Goal: Task Accomplishment & Management: Manage account settings

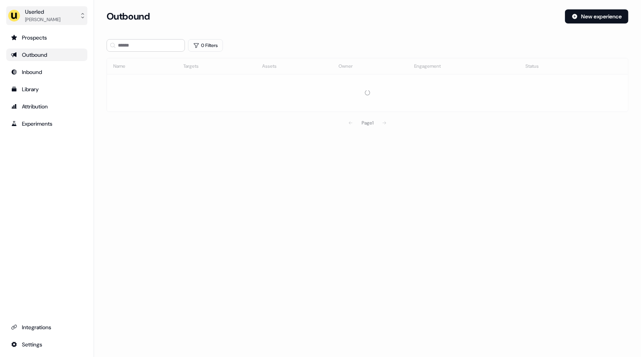
click at [36, 21] on div "[PERSON_NAME]" at bounding box center [42, 20] width 35 height 8
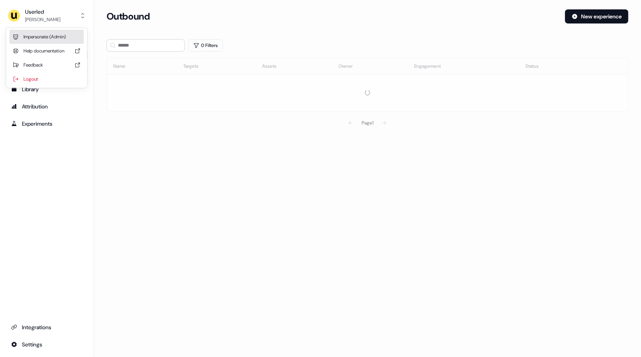
click at [54, 34] on div "Impersonate (Admin)" at bounding box center [46, 37] width 74 height 14
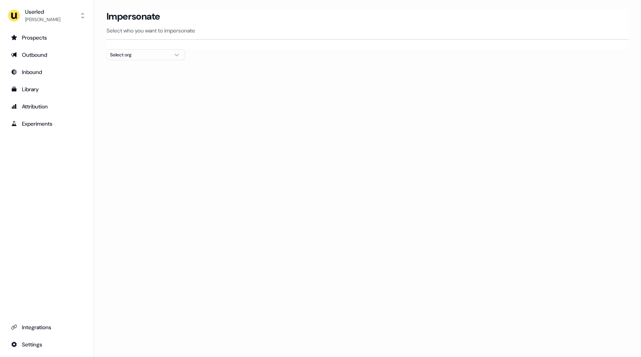
click at [129, 57] on div "Select org" at bounding box center [139, 55] width 59 height 8
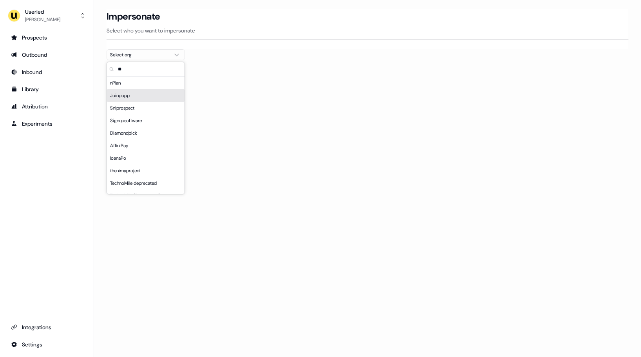
type input "**"
click at [139, 90] on div "Joinpopp" at bounding box center [146, 95] width 78 height 13
click at [136, 81] on div "nPlan" at bounding box center [146, 83] width 78 height 13
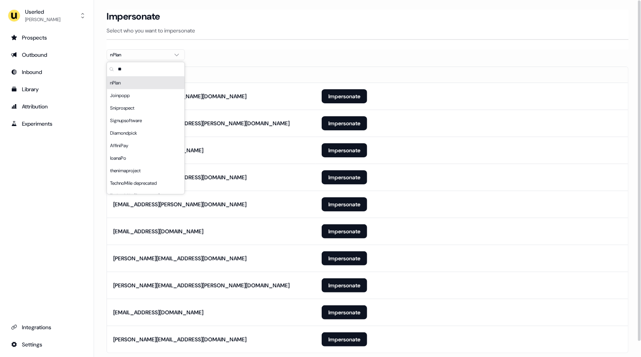
click at [321, 68] on th at bounding box center [471, 75] width 313 height 16
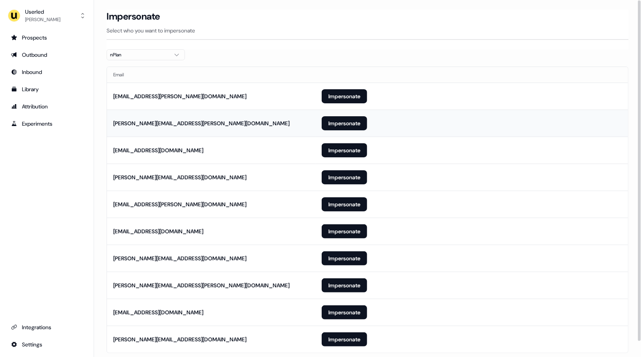
scroll to position [17, 0]
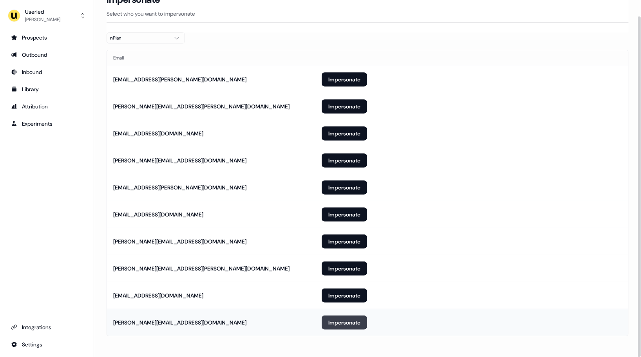
click at [351, 326] on button "Impersonate" at bounding box center [344, 323] width 45 height 14
